Goal: Information Seeking & Learning: Learn about a topic

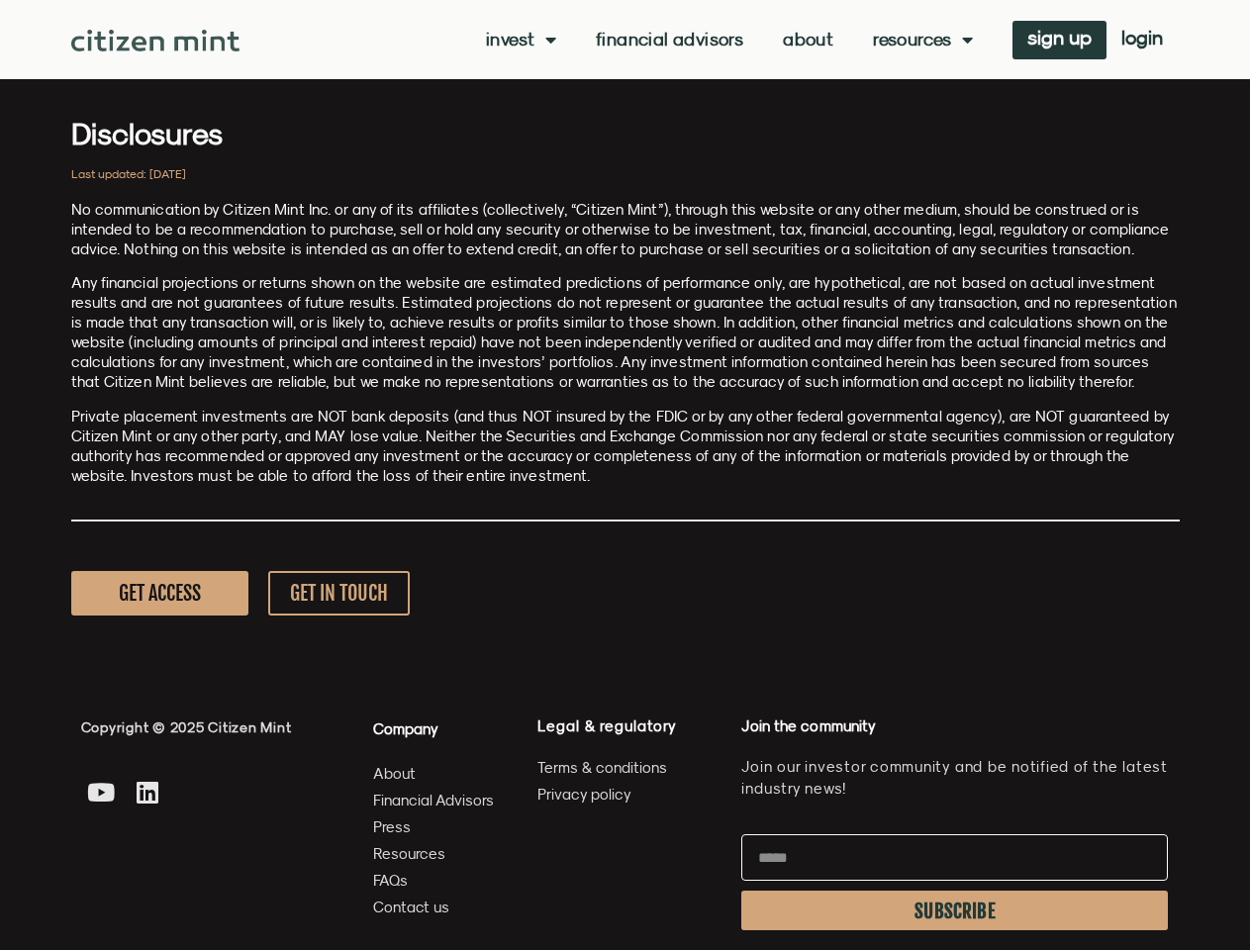
click at [624, 475] on p "Private placement investments are NOT bank deposits (and thus NOT insured by th…" at bounding box center [625, 446] width 1108 height 79
click at [519, 40] on link "Invest" at bounding box center [521, 40] width 70 height 20
click at [920, 40] on link "Resources" at bounding box center [923, 40] width 100 height 20
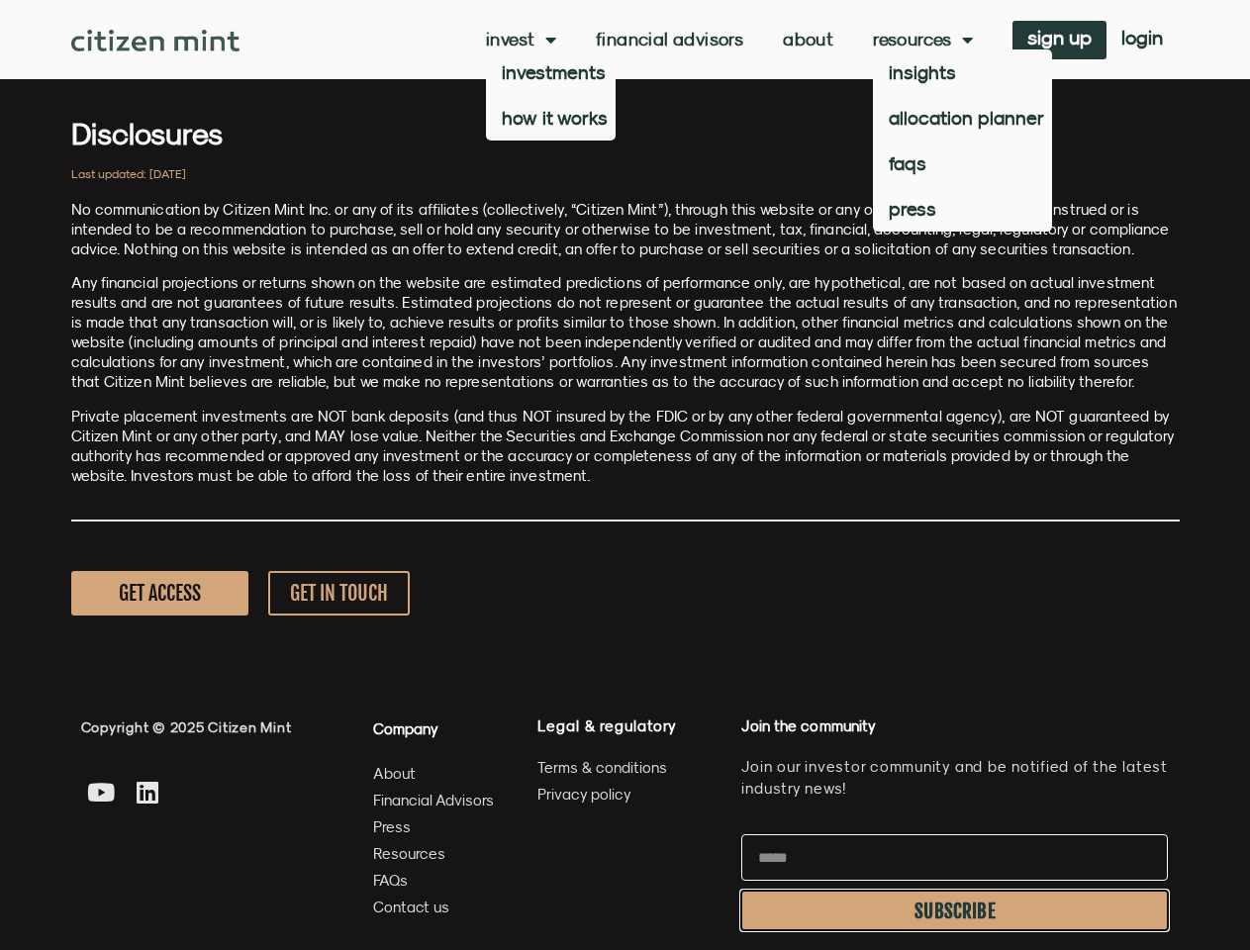
click at [954, 910] on span "SUBSCRIBE" at bounding box center [954, 911] width 81 height 16
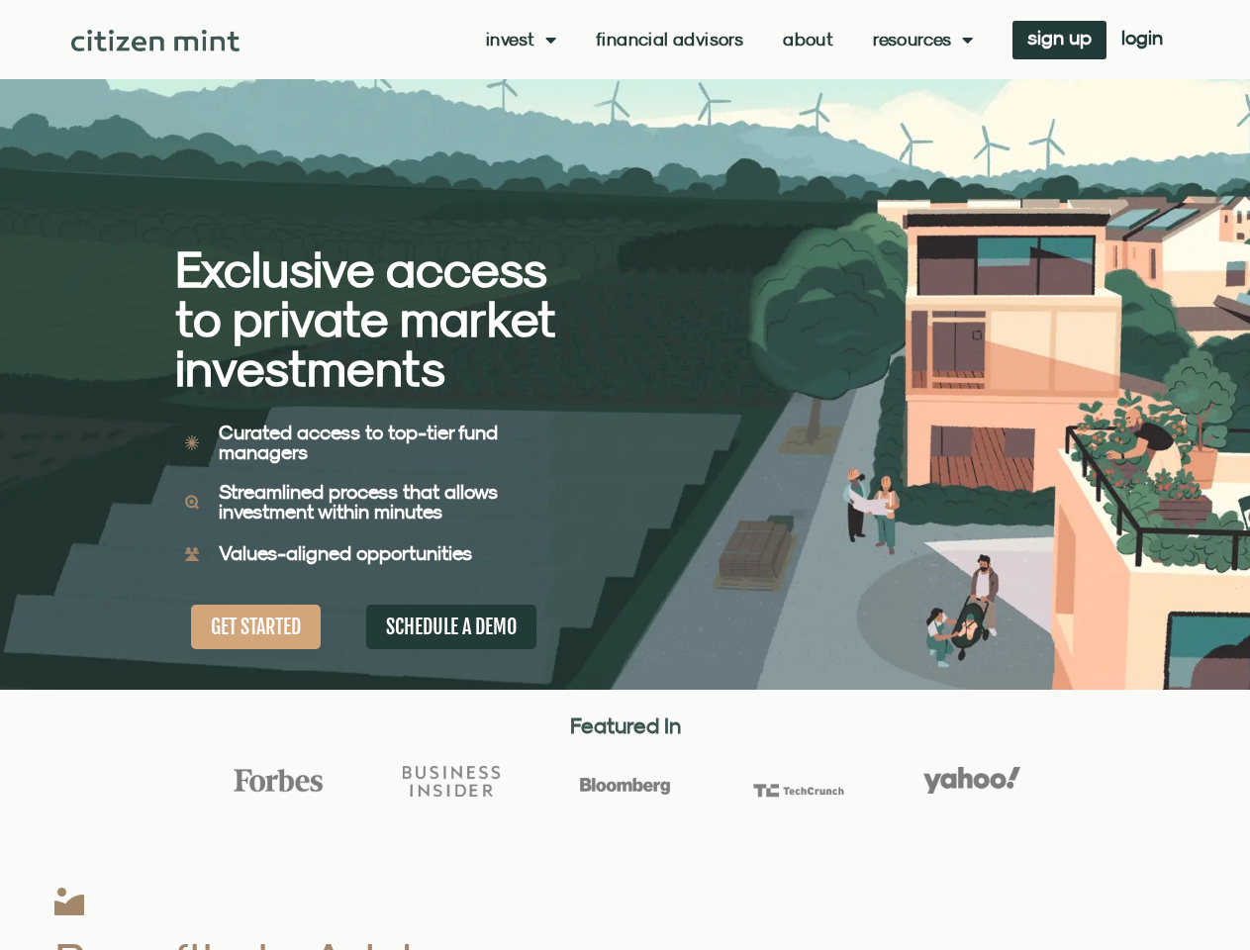
click at [624, 475] on div "Exclusive access to private market investments Exclusive access to private mark…" at bounding box center [400, 345] width 450 height 690
click at [519, 40] on link "Invest" at bounding box center [521, 40] width 70 height 20
click at [920, 40] on link "Resources" at bounding box center [923, 40] width 100 height 20
